Goal: Check status

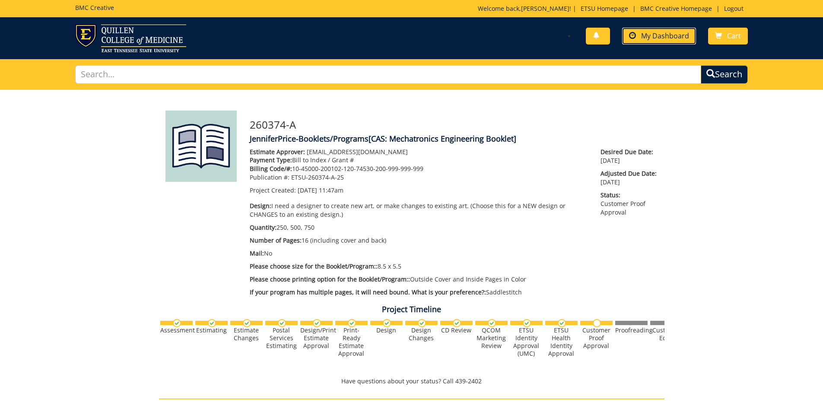
click at [666, 34] on span "My Dashboard" at bounding box center [665, 36] width 48 height 10
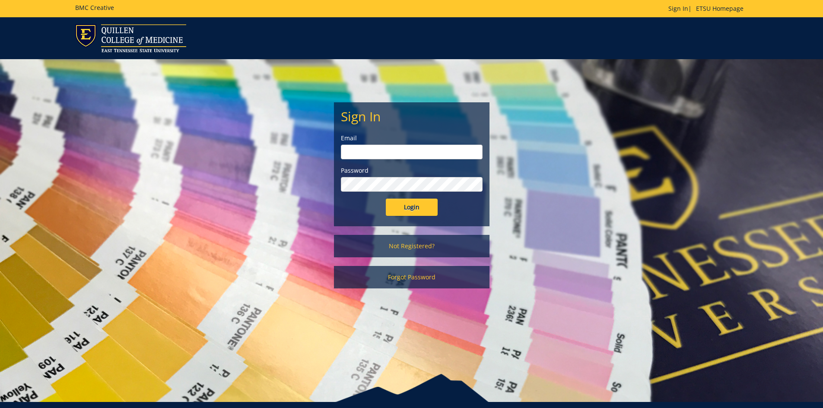
type input "[EMAIL_ADDRESS][DOMAIN_NAME]"
click at [413, 205] on input "Login" at bounding box center [412, 207] width 52 height 17
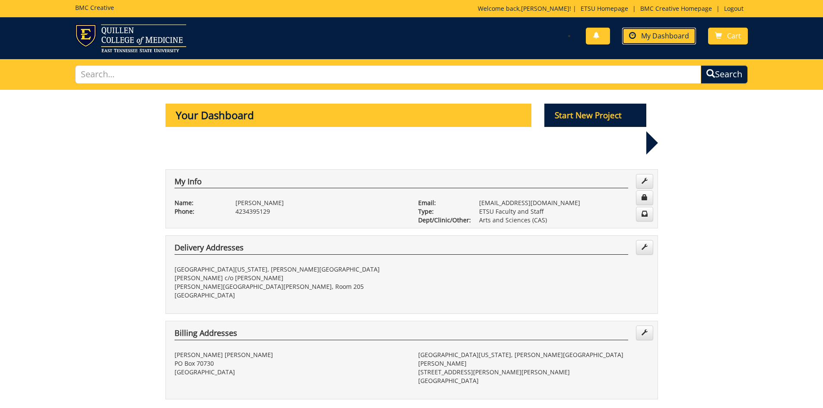
click at [657, 38] on span "My Dashboard" at bounding box center [665, 36] width 48 height 10
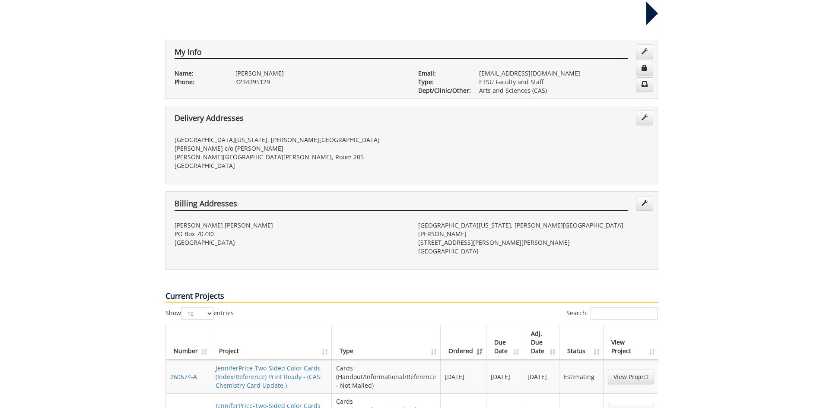
scroll to position [259, 0]
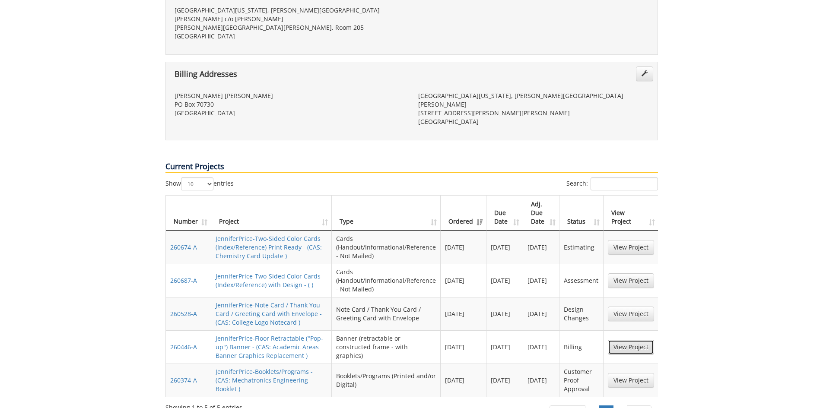
click at [636, 340] on link "View Project" at bounding box center [631, 347] width 46 height 15
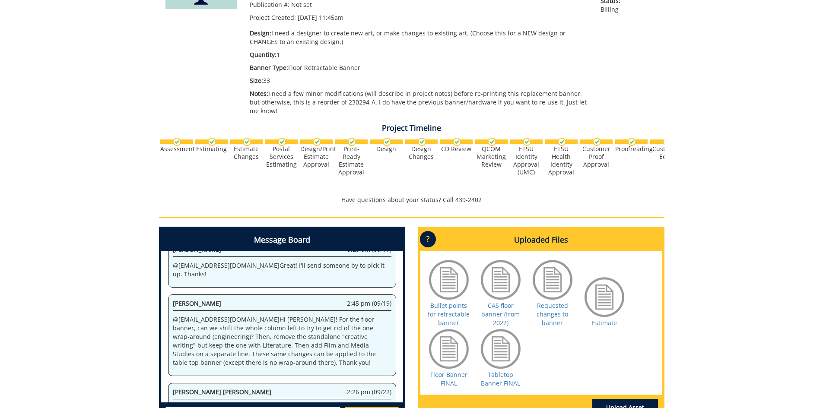
scroll to position [216, 0]
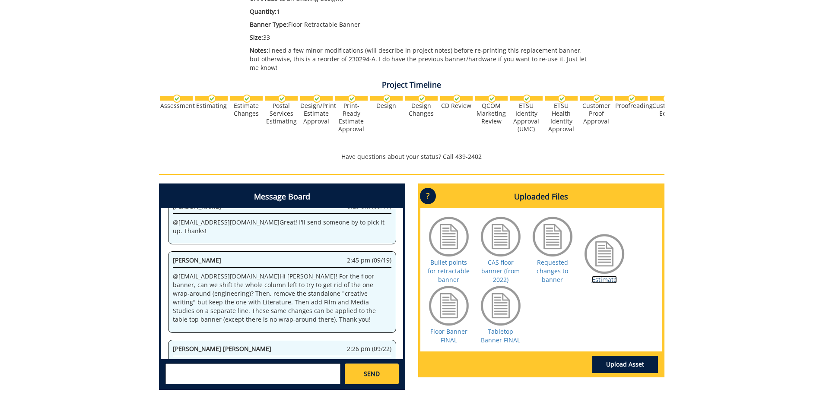
click at [598, 280] on link "Estimate" at bounding box center [604, 280] width 25 height 8
